Goal: Transaction & Acquisition: Purchase product/service

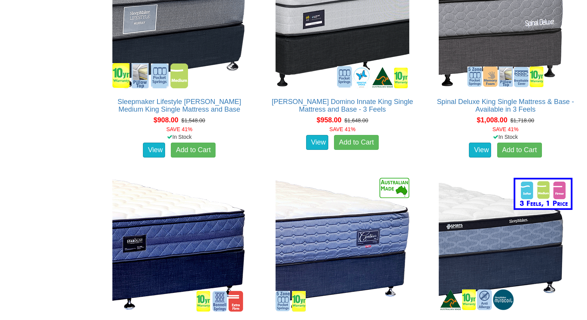
scroll to position [1219, 0]
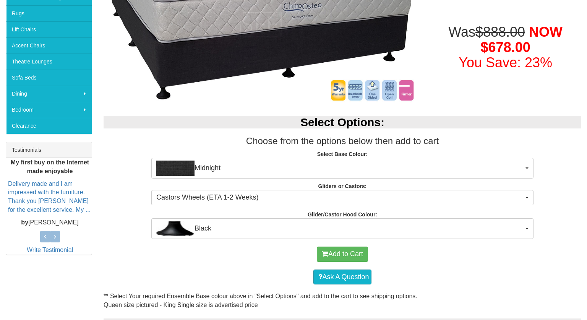
scroll to position [185, 0]
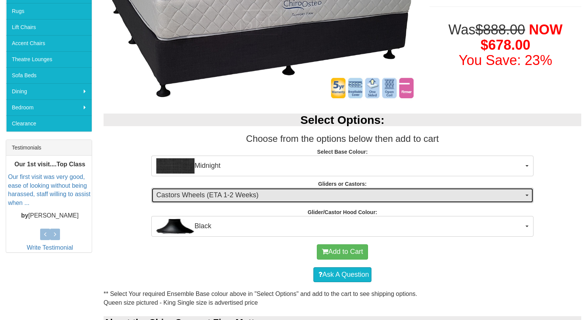
click at [524, 194] on button "Castors Wheels (ETA 1-2 Weeks)" at bounding box center [342, 195] width 382 height 15
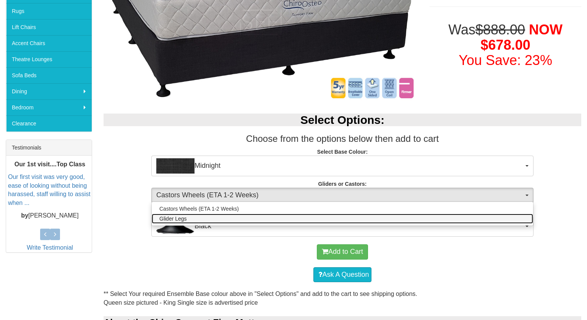
click at [513, 222] on link "Glider Legs" at bounding box center [342, 219] width 381 height 10
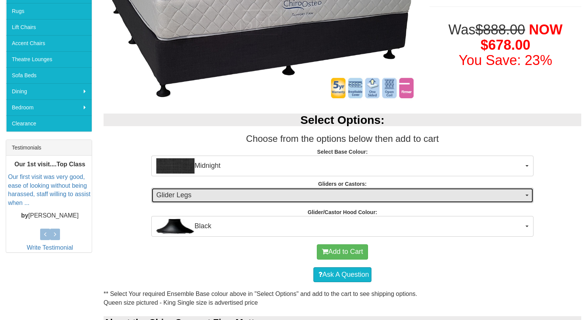
click at [528, 193] on button "Glider Legs" at bounding box center [342, 195] width 382 height 15
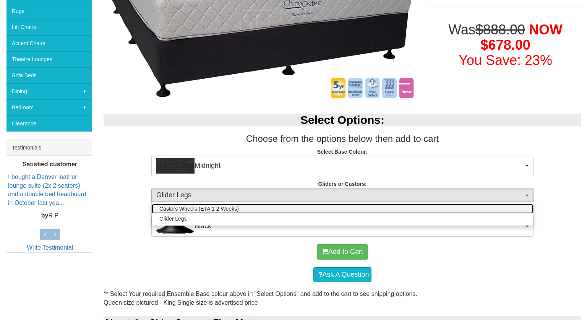
click at [518, 206] on link "Castors Wheels (ETA 1-2 Weeks)" at bounding box center [342, 209] width 381 height 10
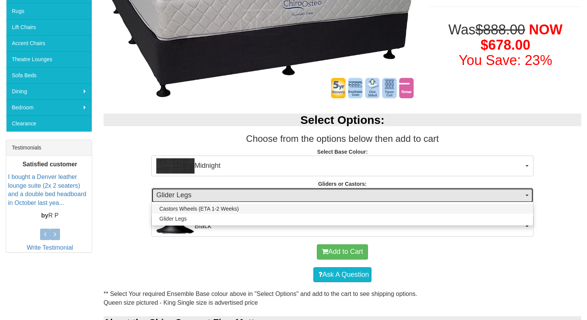
select select "1162"
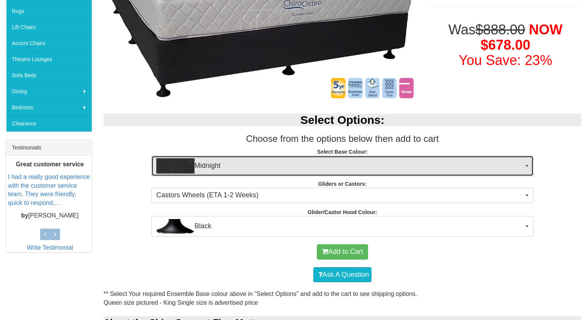
click at [527, 169] on button "Midnight" at bounding box center [342, 166] width 382 height 21
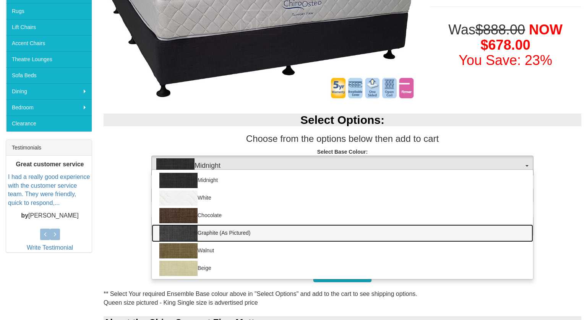
click at [419, 233] on link "Graphite (As Pictured)" at bounding box center [342, 233] width 381 height 18
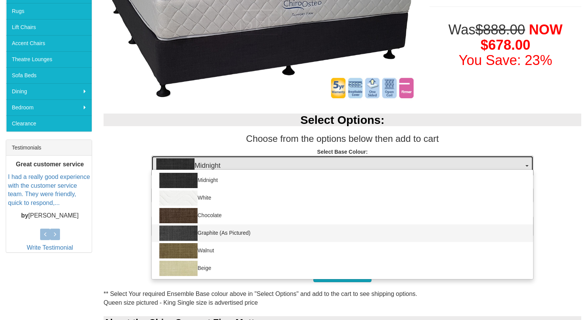
select select "1209"
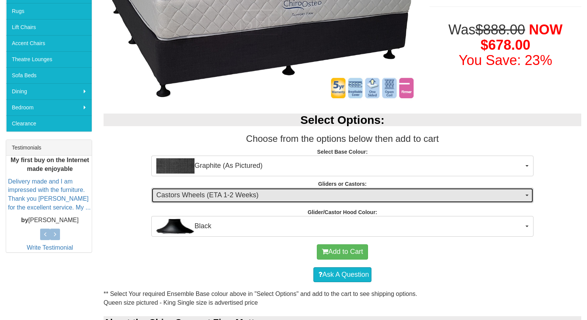
click at [508, 188] on button "Castors Wheels (ETA 1-2 Weeks)" at bounding box center [342, 195] width 382 height 15
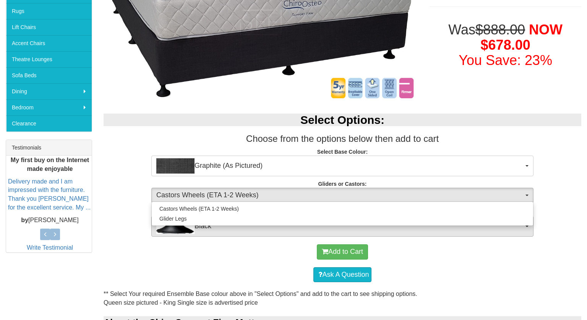
drag, startPoint x: 579, startPoint y: 162, endPoint x: 527, endPoint y: 228, distance: 84.3
click at [527, 228] on div "Select Options: Choose from the options below then add to cart Select Base Colo…" at bounding box center [342, 171] width 489 height 130
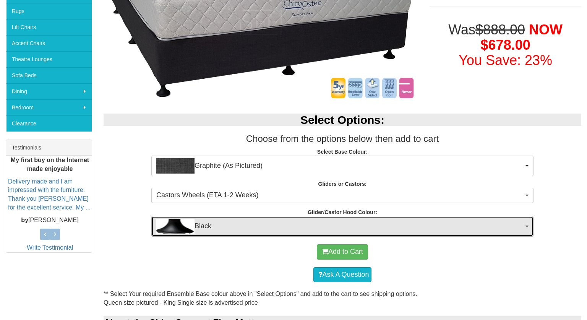
click at [527, 228] on button "Black" at bounding box center [342, 226] width 382 height 21
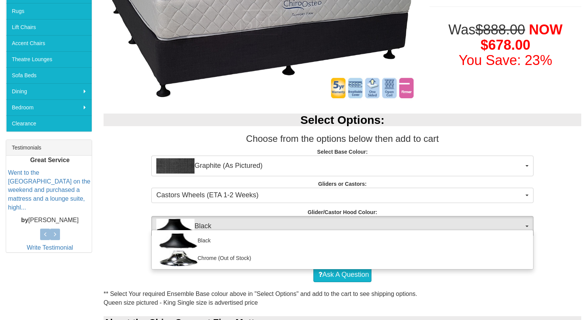
click at [571, 181] on div "Select Options: Choose from the options below then add to cart Select Base Colo…" at bounding box center [342, 171] width 489 height 130
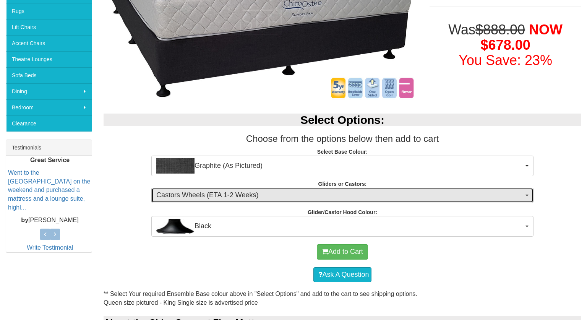
click at [527, 195] on span "button" at bounding box center [526, 195] width 3 height 2
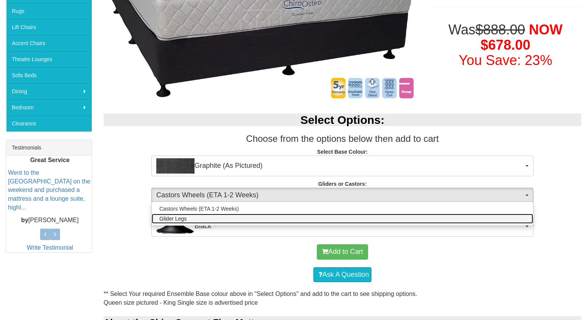
click at [494, 219] on link "Glider Legs" at bounding box center [342, 219] width 381 height 10
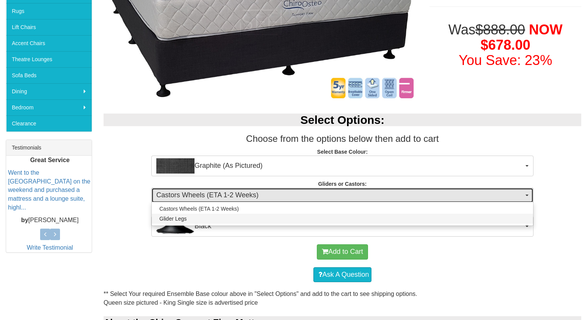
select select "1161"
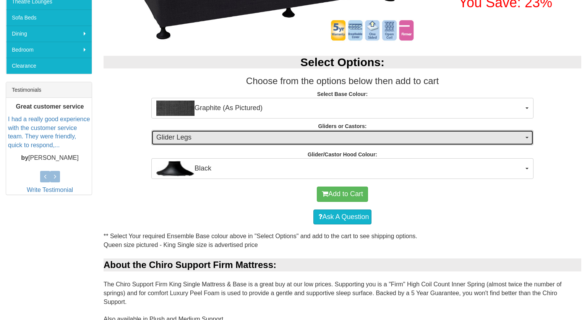
scroll to position [217, 0]
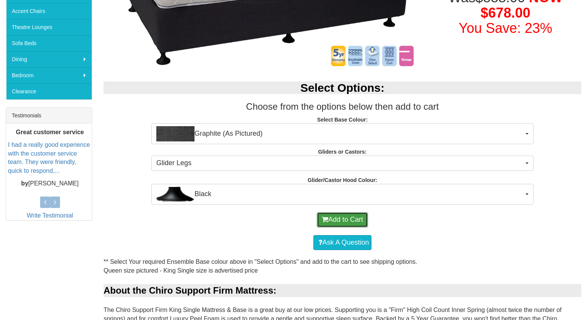
click at [361, 218] on button "Add to Cart" at bounding box center [342, 219] width 51 height 15
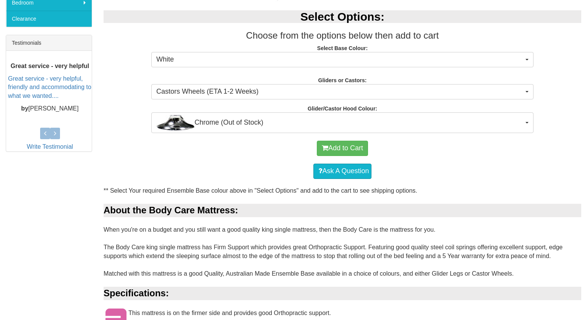
scroll to position [293, 0]
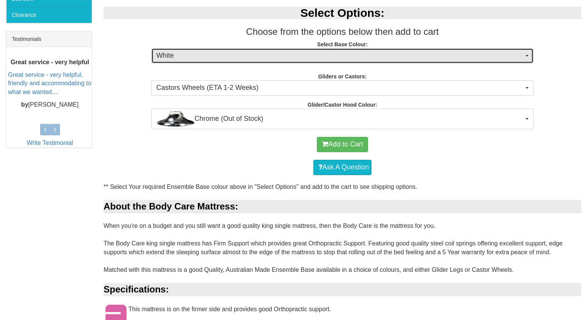
click at [524, 58] on button "White" at bounding box center [342, 55] width 382 height 15
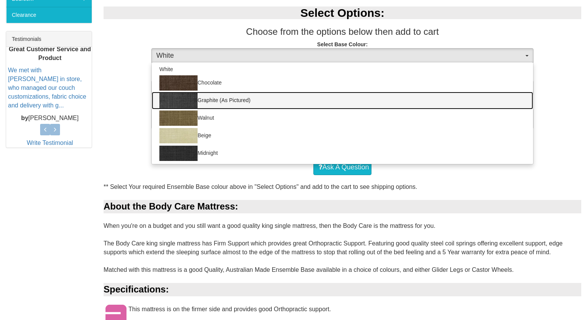
click at [480, 104] on link "Graphite (As Pictured)" at bounding box center [342, 101] width 381 height 18
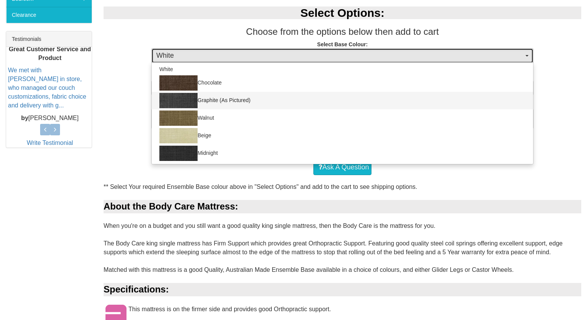
select select "1209"
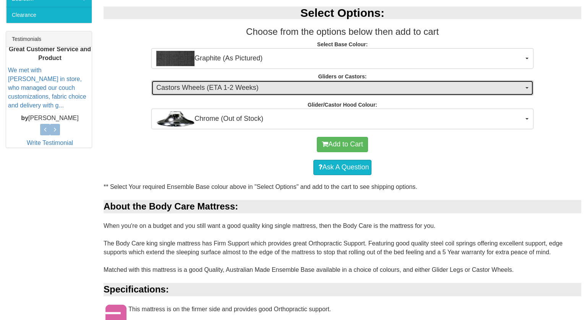
click at [480, 86] on span "Castors Wheels (ETA 1-2 Weeks)" at bounding box center [339, 88] width 367 height 10
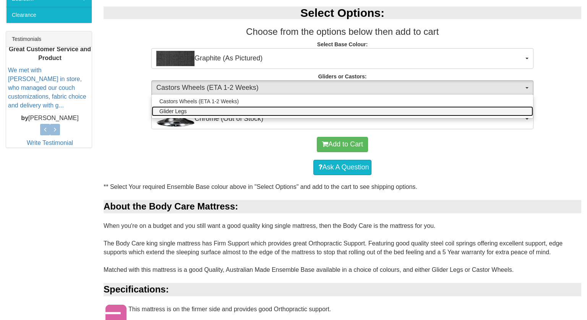
click at [469, 110] on link "Glider Legs" at bounding box center [342, 111] width 381 height 10
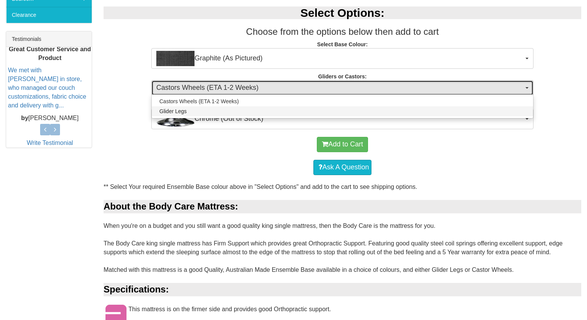
select select "1161"
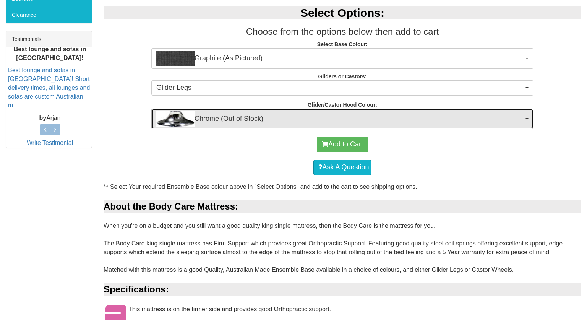
click at [466, 118] on span "Chrome (Out of Stock)" at bounding box center [339, 118] width 367 height 15
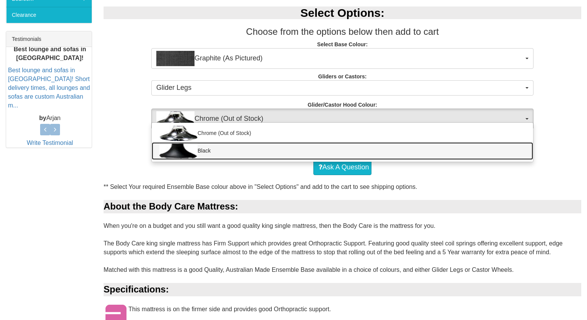
click at [458, 145] on link "Black" at bounding box center [342, 151] width 381 height 18
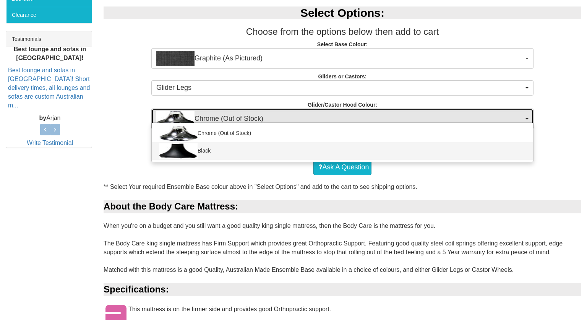
select select "1164"
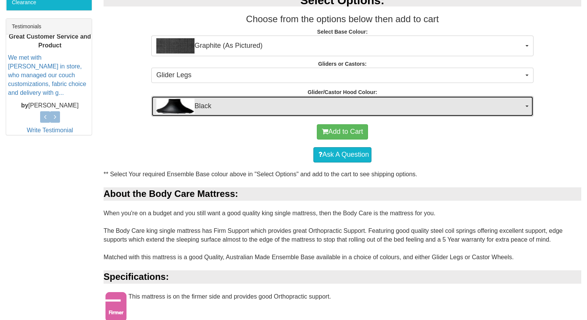
scroll to position [301, 0]
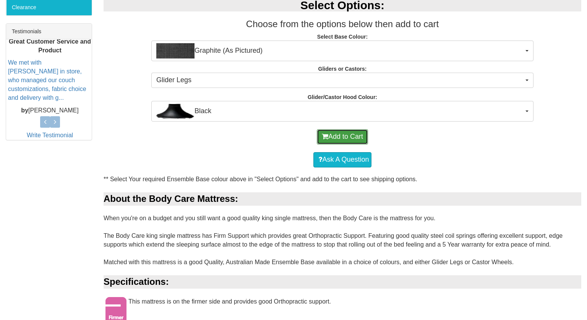
click at [357, 130] on button "Add to Cart" at bounding box center [342, 136] width 51 height 15
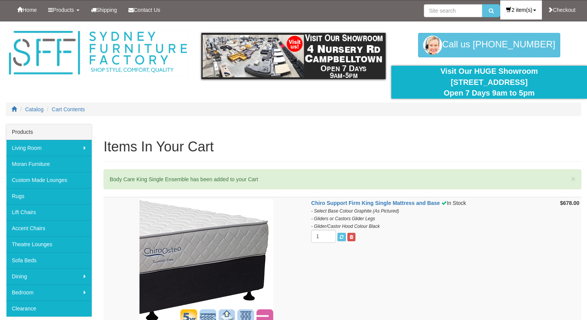
click at [515, 8] on link "2 item(s)" at bounding box center [520, 9] width 41 height 19
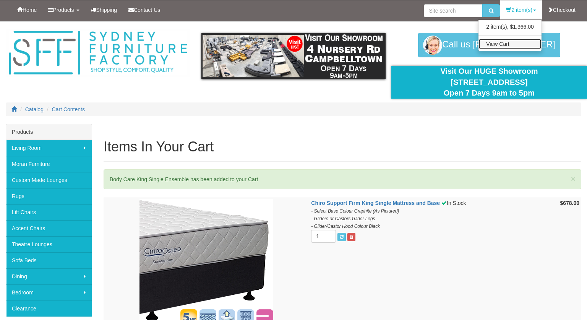
click at [497, 42] on link "View Cart" at bounding box center [509, 44] width 63 height 10
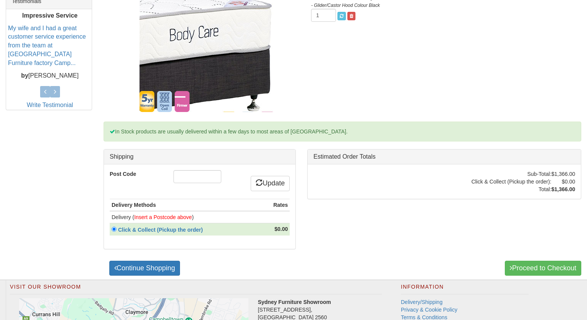
scroll to position [337, 0]
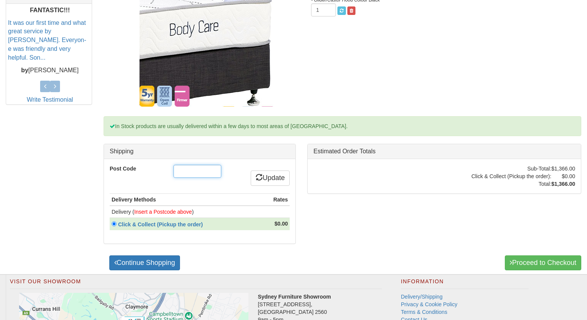
click at [217, 167] on input "Post Code" at bounding box center [197, 171] width 48 height 13
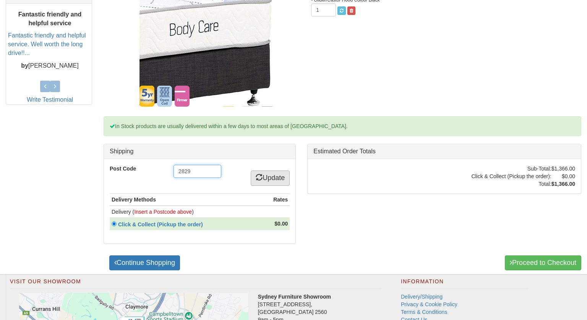
type input "2829"
click at [268, 178] on link "Update" at bounding box center [270, 177] width 39 height 15
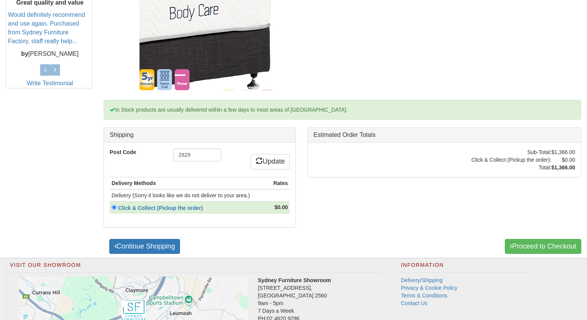
scroll to position [355, 0]
